Goal: Task Accomplishment & Management: Manage account settings

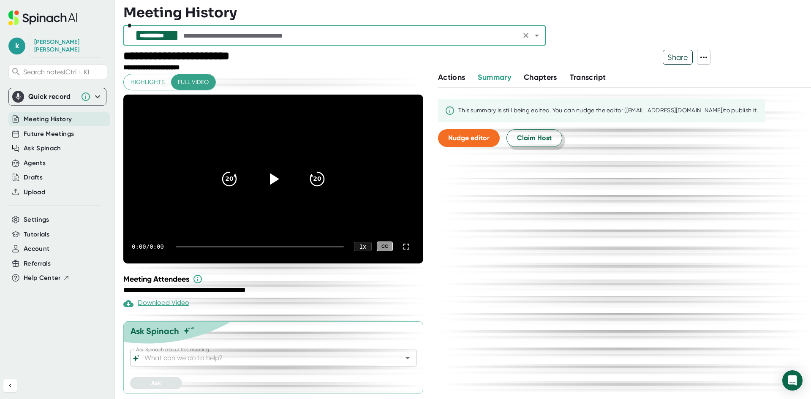
click at [530, 141] on span "Claim Host" at bounding box center [534, 138] width 35 height 10
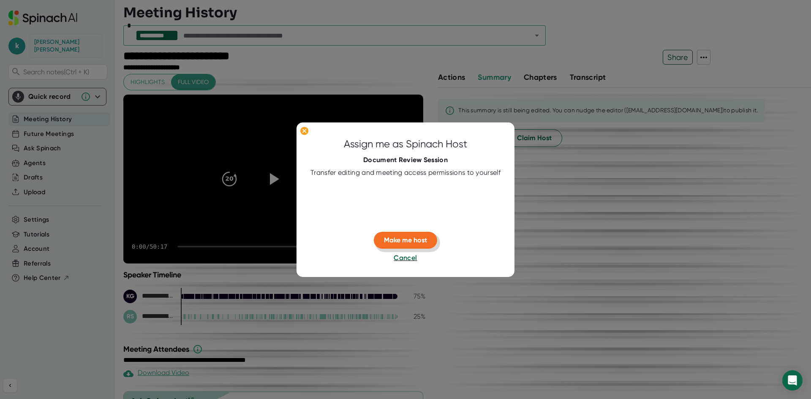
click at [405, 238] on span "Make me host" at bounding box center [405, 240] width 43 height 8
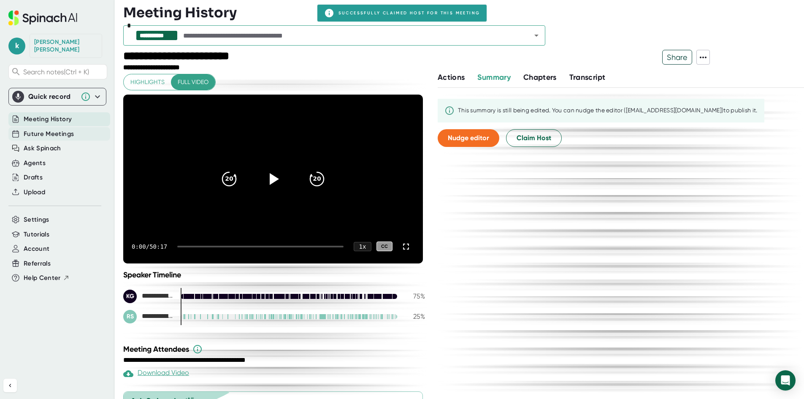
click at [53, 129] on span "Future Meetings" at bounding box center [49, 134] width 50 height 10
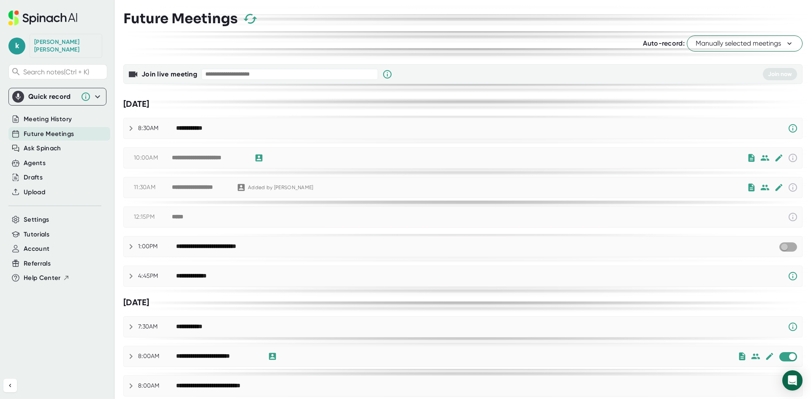
click at [781, 248] on input "checkbox" at bounding box center [784, 247] width 24 height 8
